Goal: Task Accomplishment & Management: Manage account settings

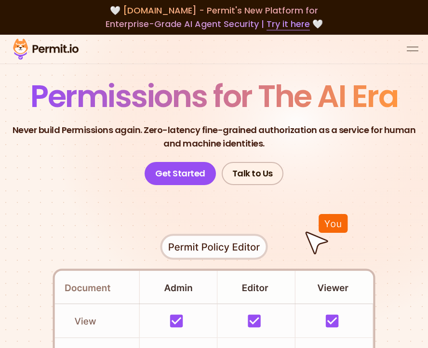
click at [411, 43] on div at bounding box center [214, 49] width 428 height 29
click at [411, 43] on button "open menu" at bounding box center [413, 49] width 12 height 12
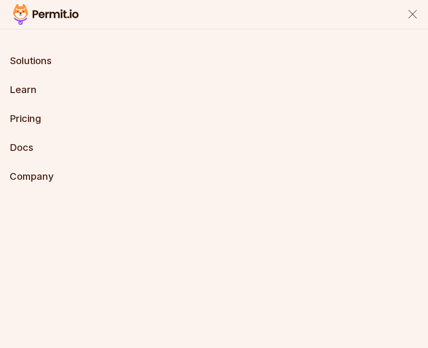
click at [414, 16] on div "close menu" at bounding box center [412, 14] width 9 height 9
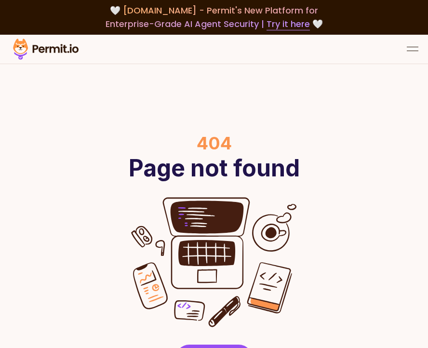
click at [50, 37] on img at bounding box center [46, 49] width 72 height 25
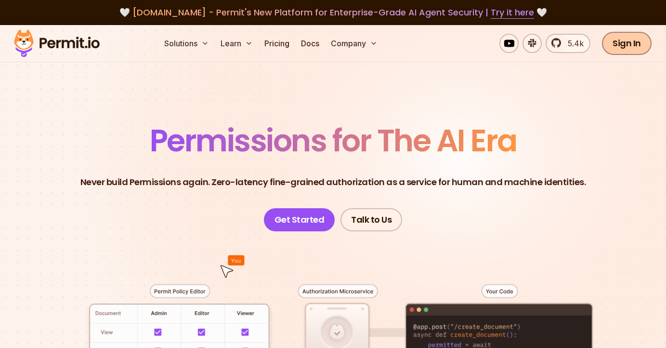
click at [427, 53] on link "Sign In" at bounding box center [627, 43] width 50 height 23
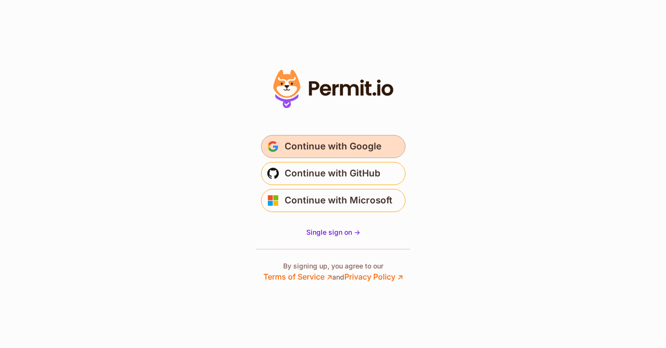
click at [306, 137] on button "Continue with Google" at bounding box center [333, 146] width 145 height 23
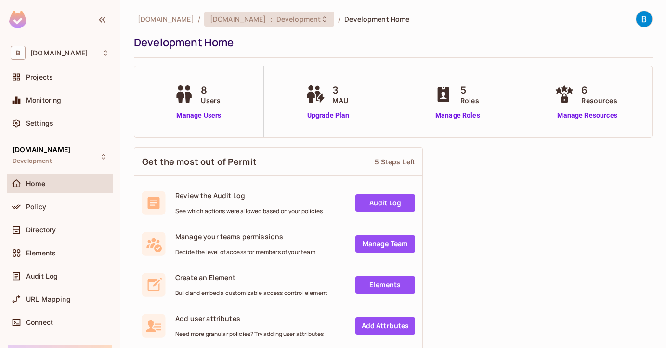
click at [292, 14] on span "Development" at bounding box center [299, 18] width 44 height 9
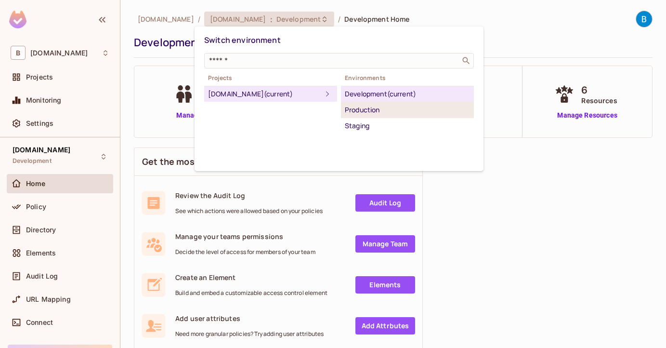
click at [353, 109] on div "Production" at bounding box center [407, 110] width 125 height 12
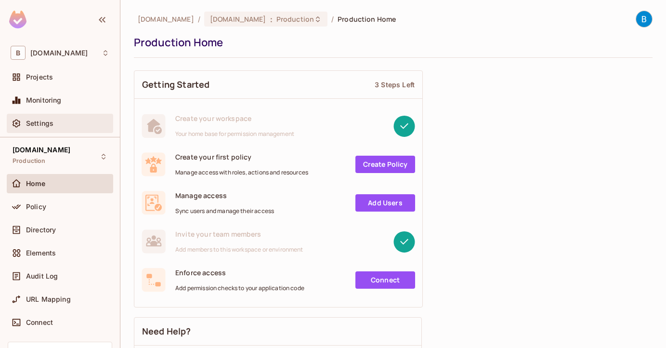
click at [67, 123] on div "Settings" at bounding box center [67, 124] width 83 height 8
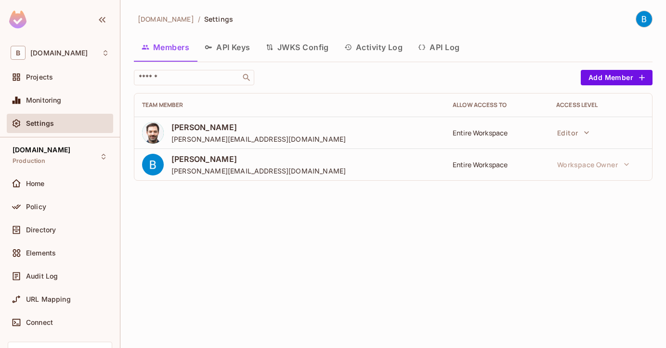
click at [227, 47] on button "API Keys" at bounding box center [227, 47] width 61 height 24
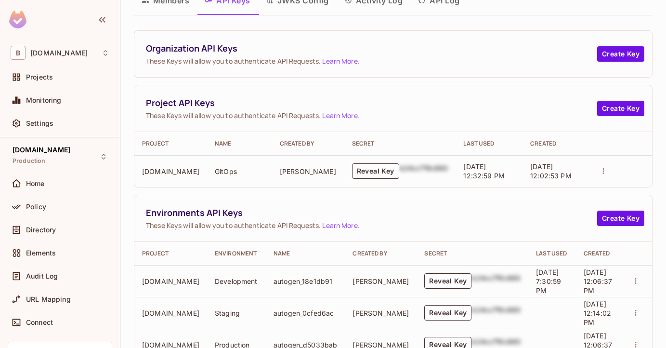
scroll to position [81, 0]
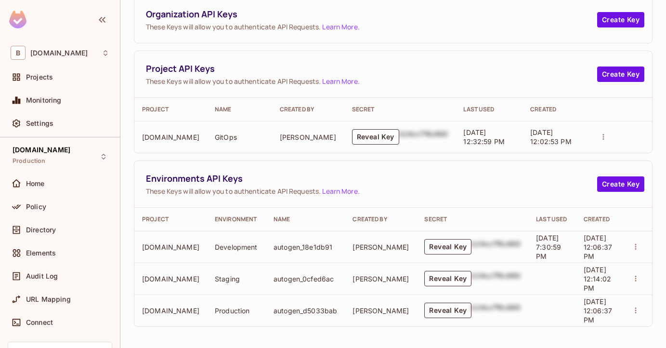
click at [433, 312] on button "Reveal Key" at bounding box center [448, 310] width 47 height 15
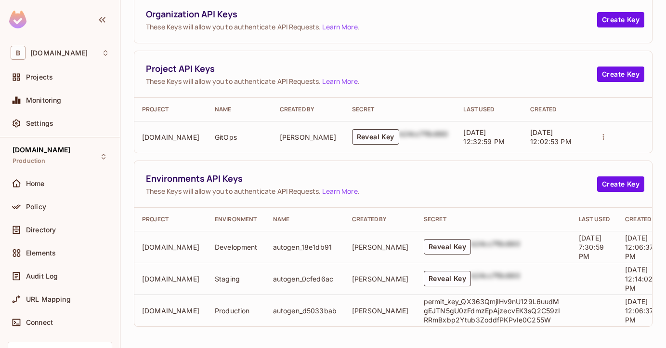
click at [428, 309] on p "permit_key_QX363QmjlHv9nU129L6uudMgEJTN5gU0zFdmzEpAjzecvEK3sQ2C59zIRRmBxbp2Ytub…" at bounding box center [494, 310] width 140 height 27
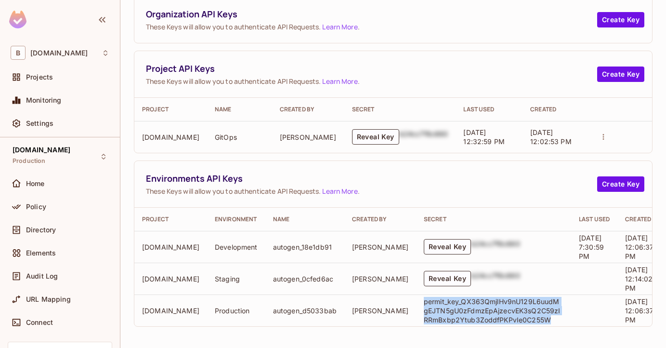
click at [428, 309] on p "permit_key_QX363QmjlHv9nU129L6uudMgEJTN5gU0zFdmzEpAjzecvEK3sQ2C59zIRRmBxbp2Ytub…" at bounding box center [494, 310] width 140 height 27
copy p "permit_key_QX363QmjlHv9nU129L6uudMgEJTN5gU0zFdmzEpAjzecvEK3sQ2C59zIRRmBxbp2Ytub…"
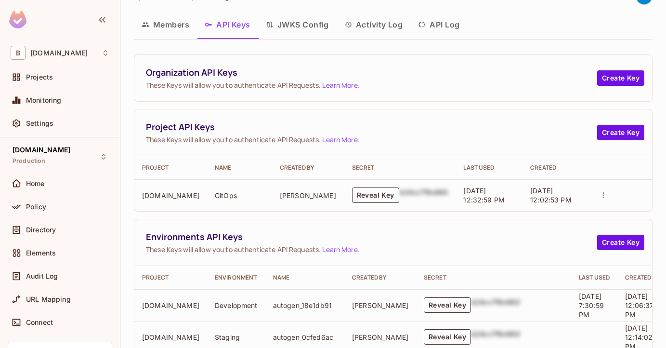
scroll to position [0, 0]
